Goal: Check status: Check status

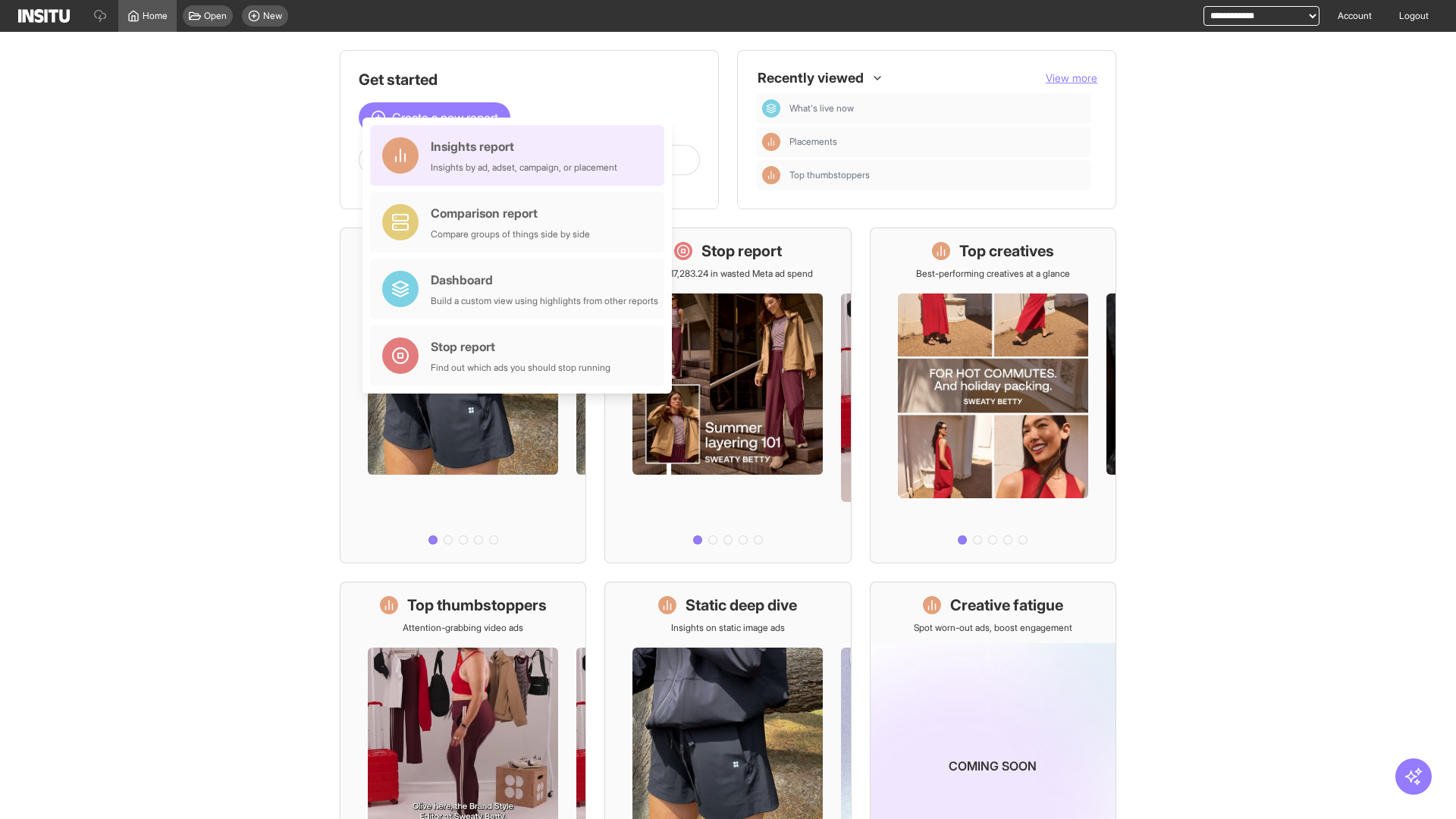
click at [521, 156] on div "Insights report Insights by ad, adset, campaign, or placement" at bounding box center [524, 155] width 186 height 36
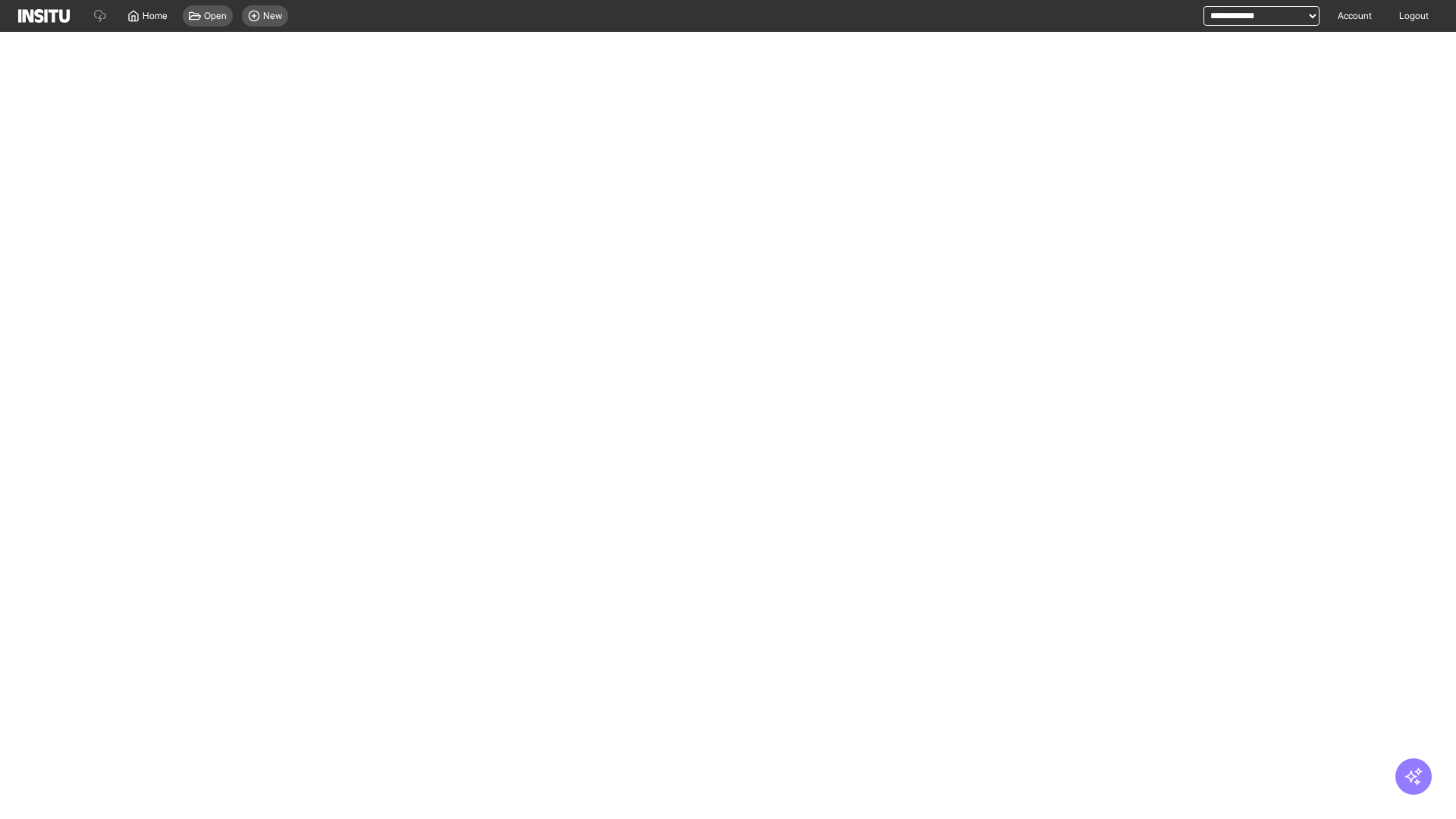
select select "**"
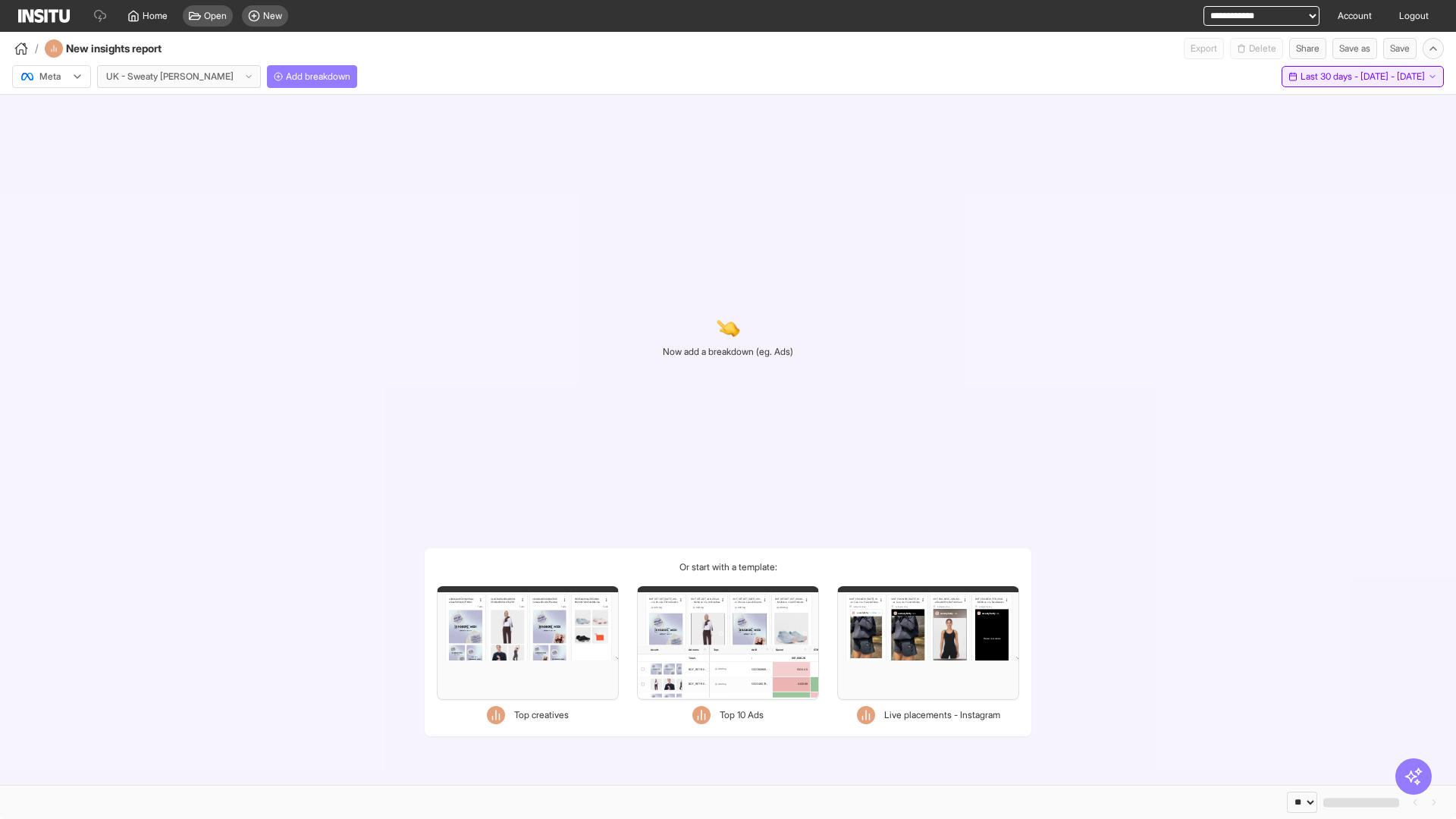
click at [1329, 76] on span "Last 30 days - [DATE] - [DATE]" at bounding box center [1362, 77] width 124 height 12
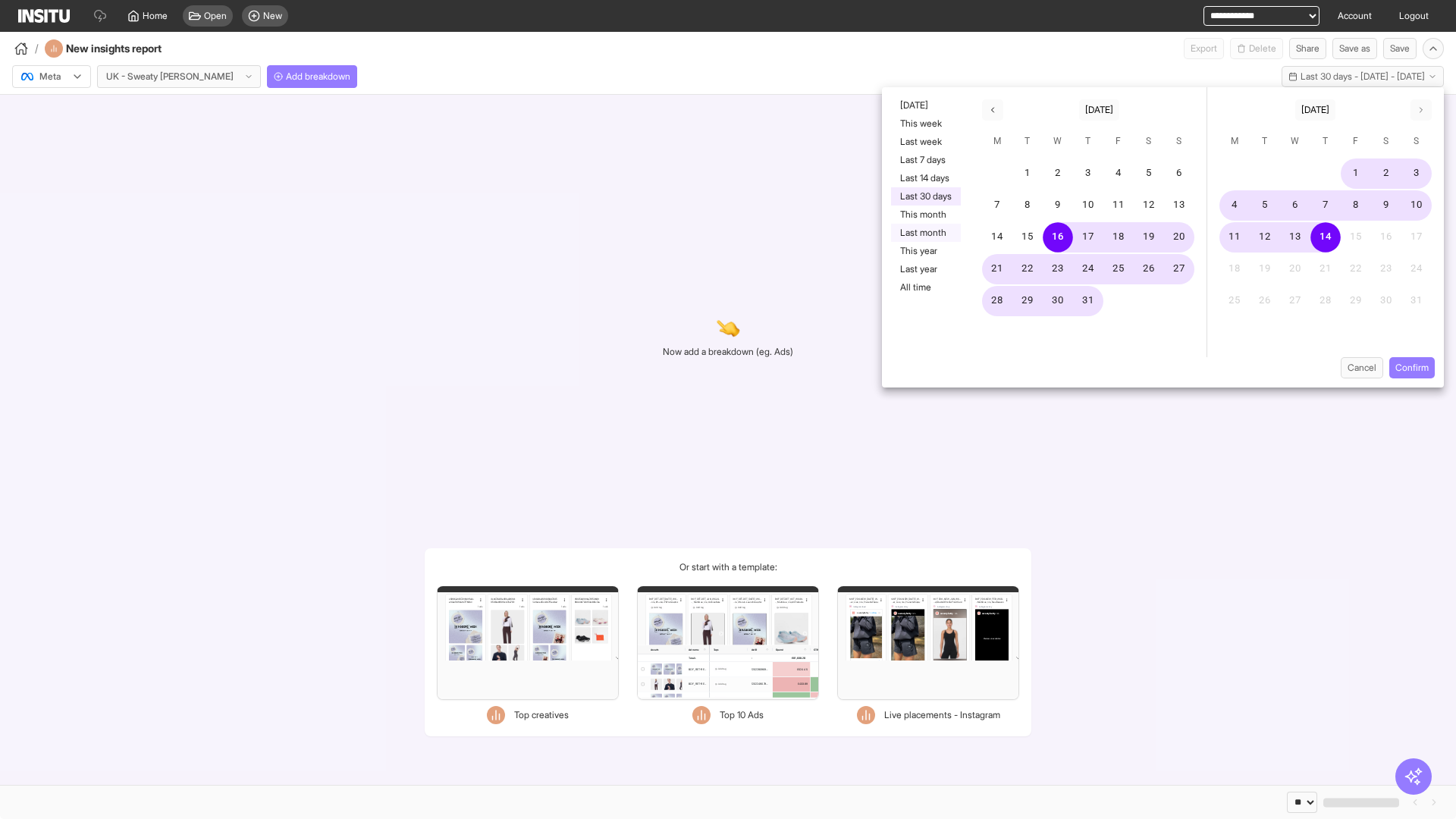
click at [924, 233] on button "Last month" at bounding box center [926, 233] width 70 height 18
